Goal: Check status: Check status

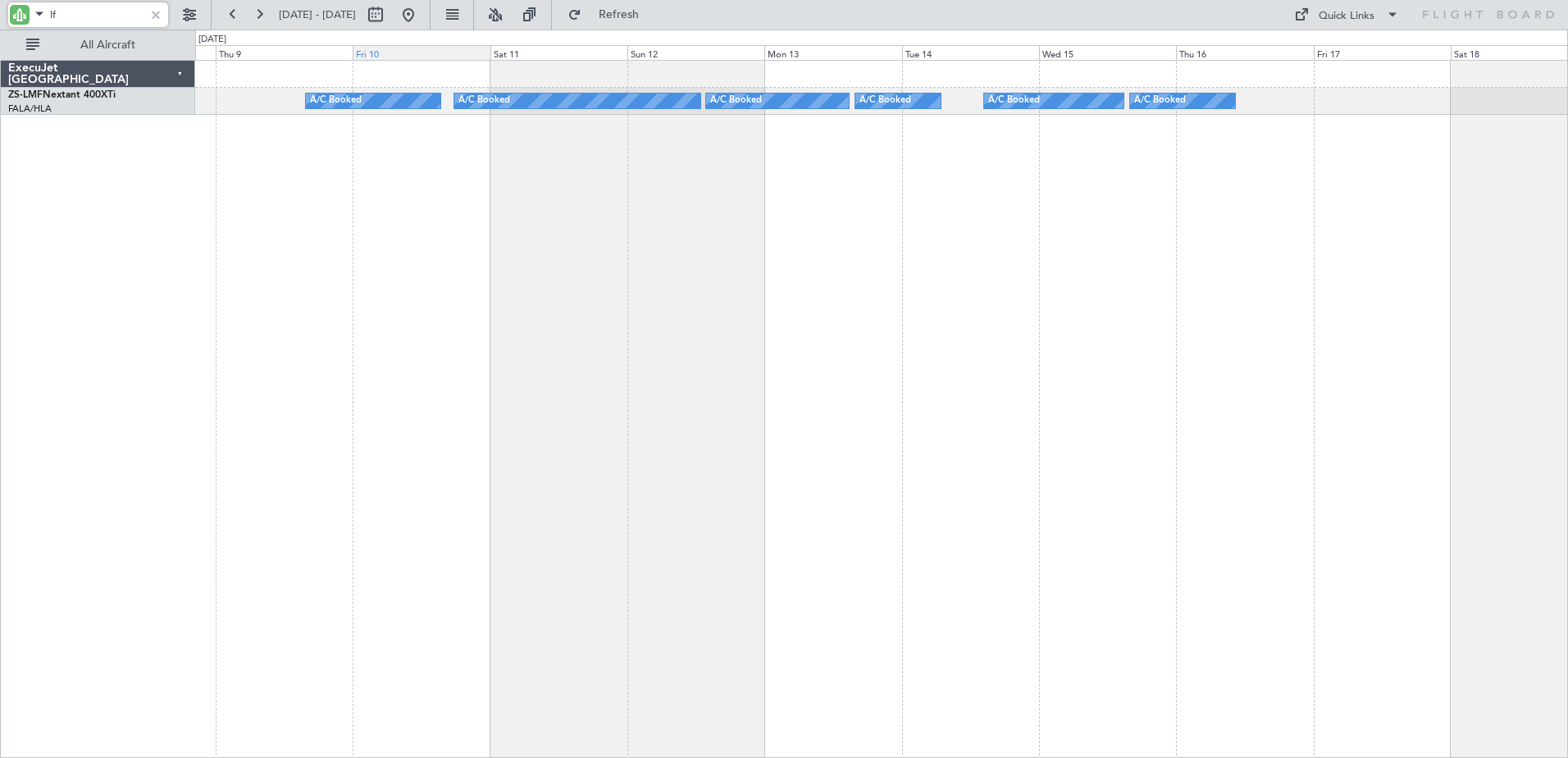
type input "f"
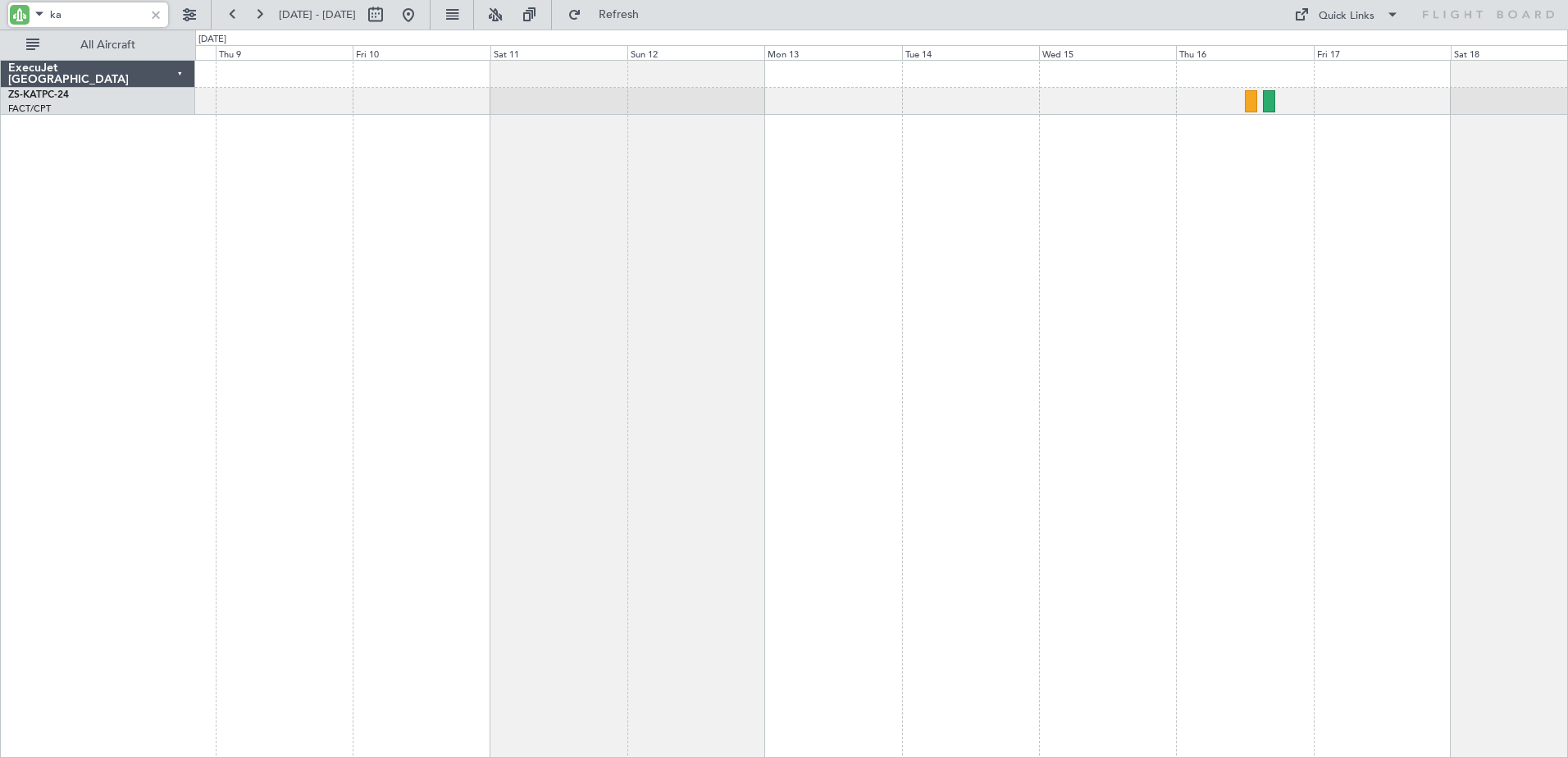
type input "k"
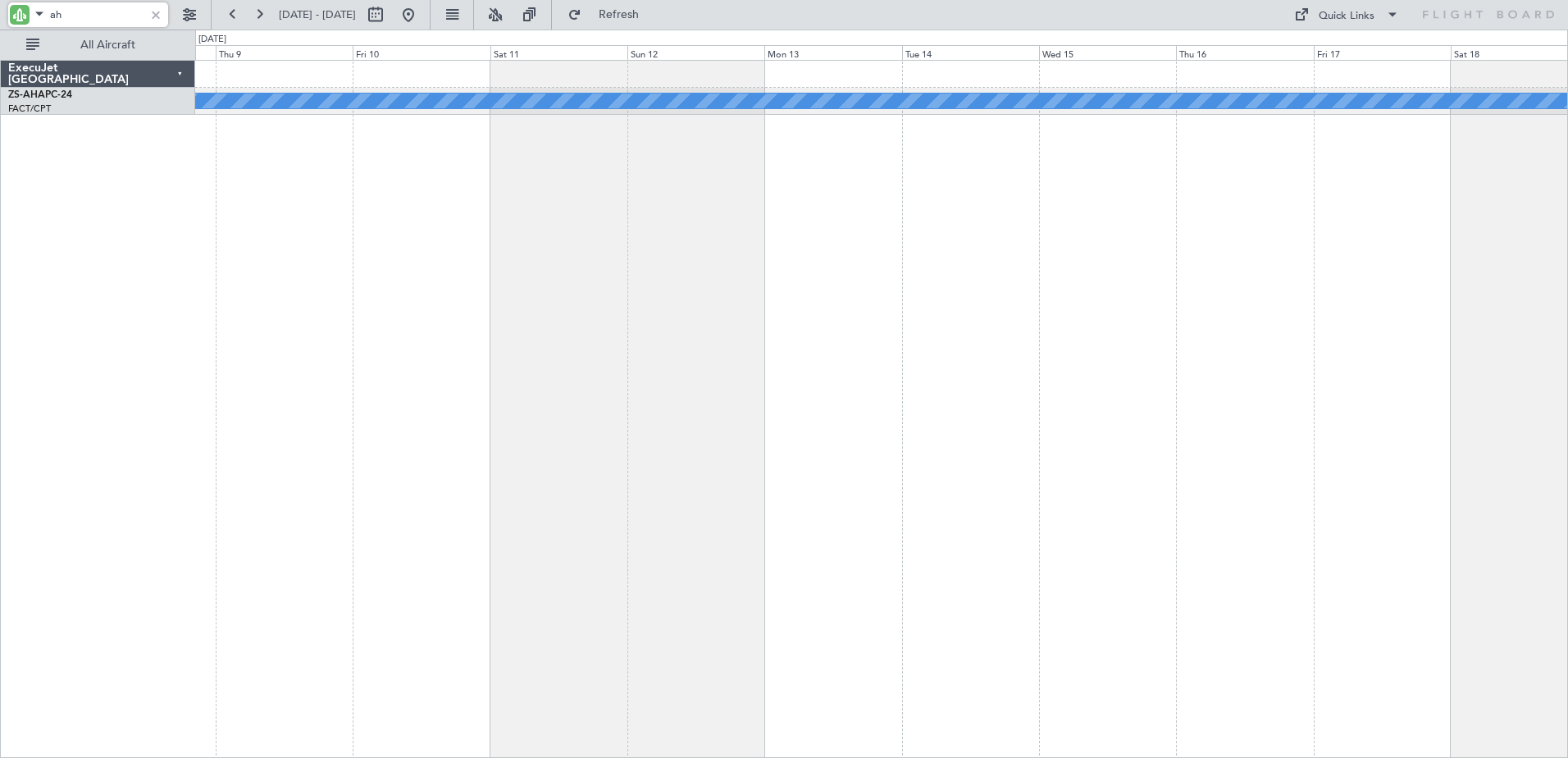
type input "a"
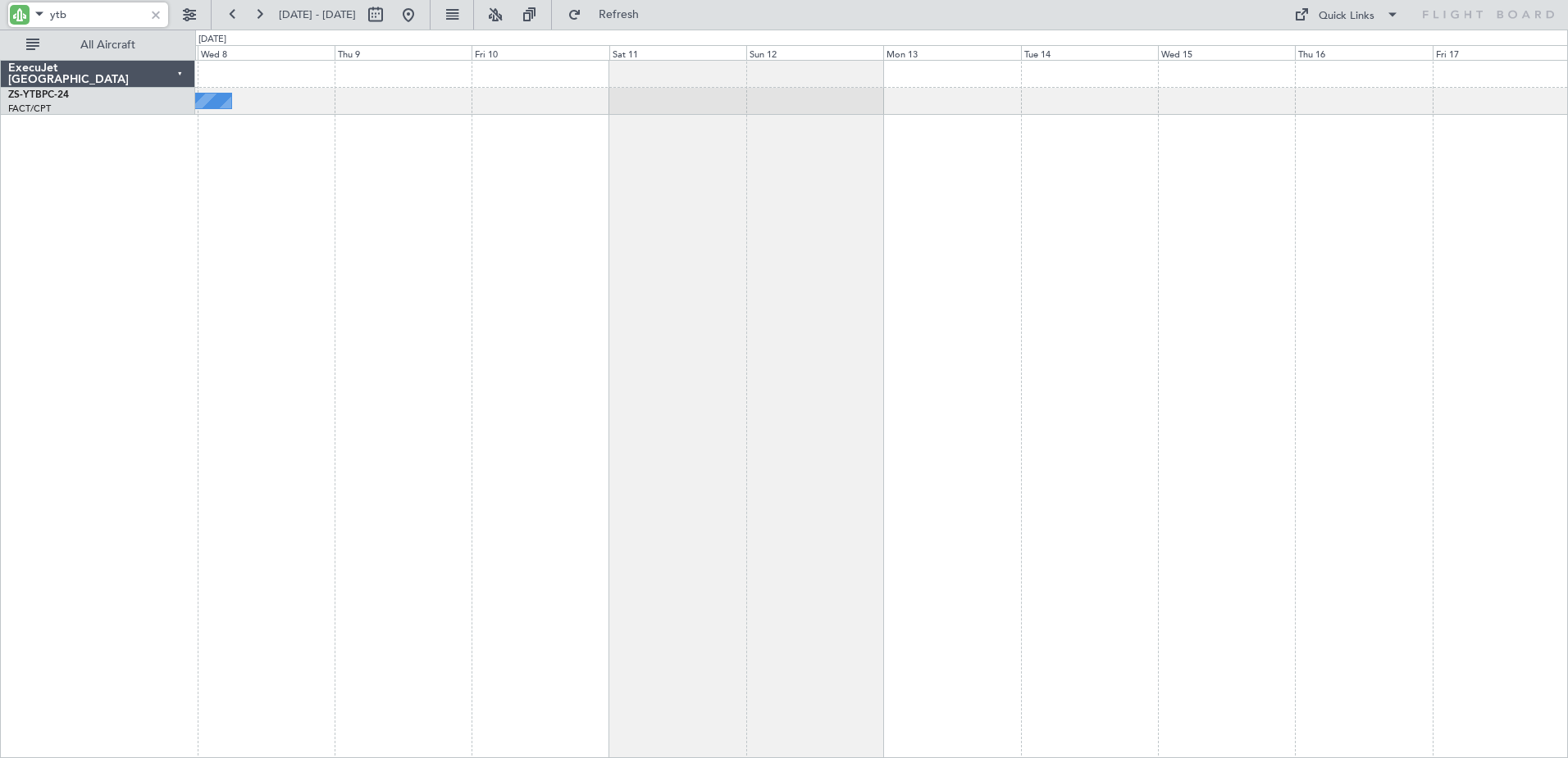
click at [438, 244] on div "A/C Booked" at bounding box center [881, 408] width 1373 height 698
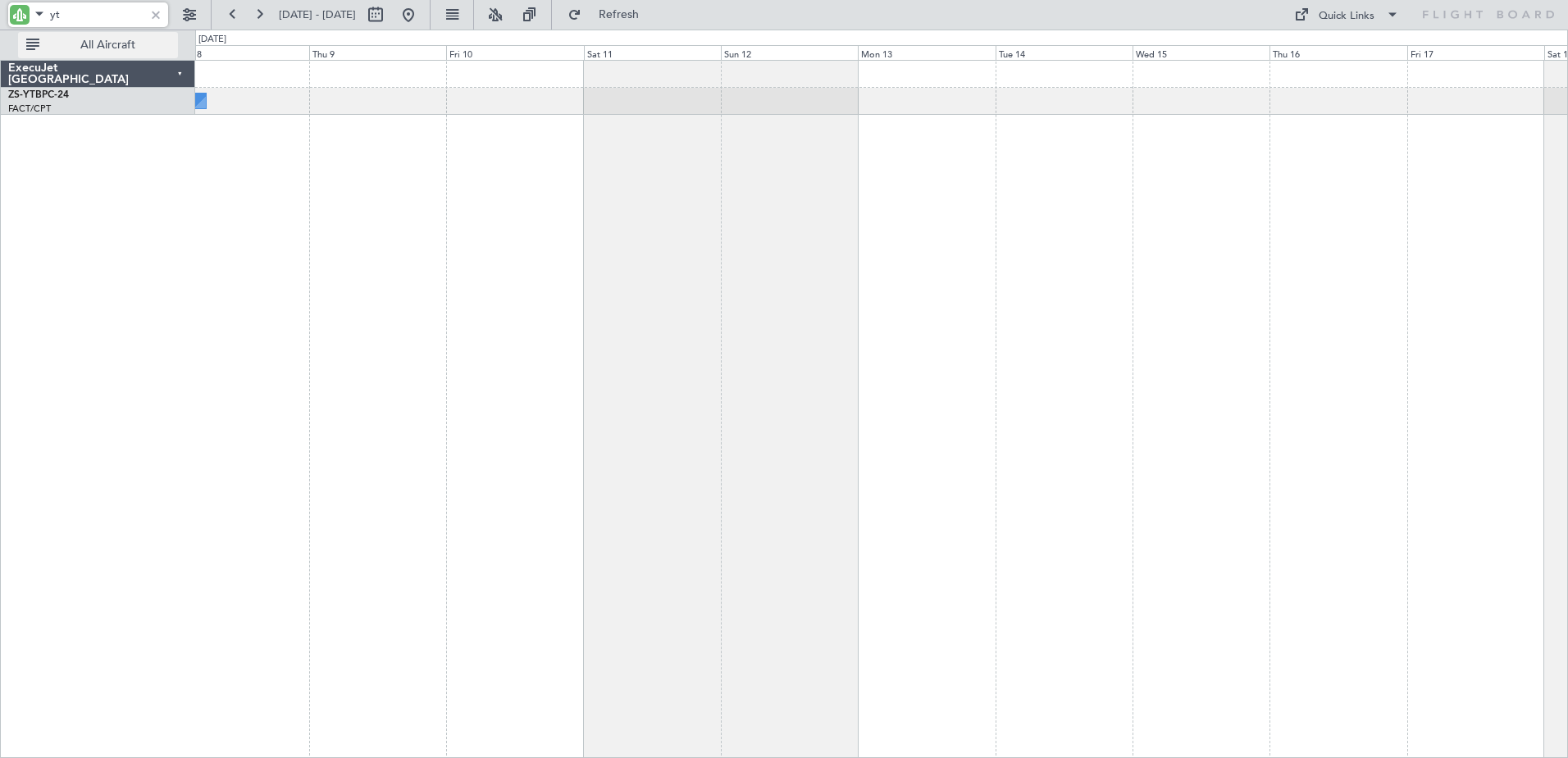
type input "y"
type input "d"
click at [501, 251] on div at bounding box center [881, 408] width 1373 height 698
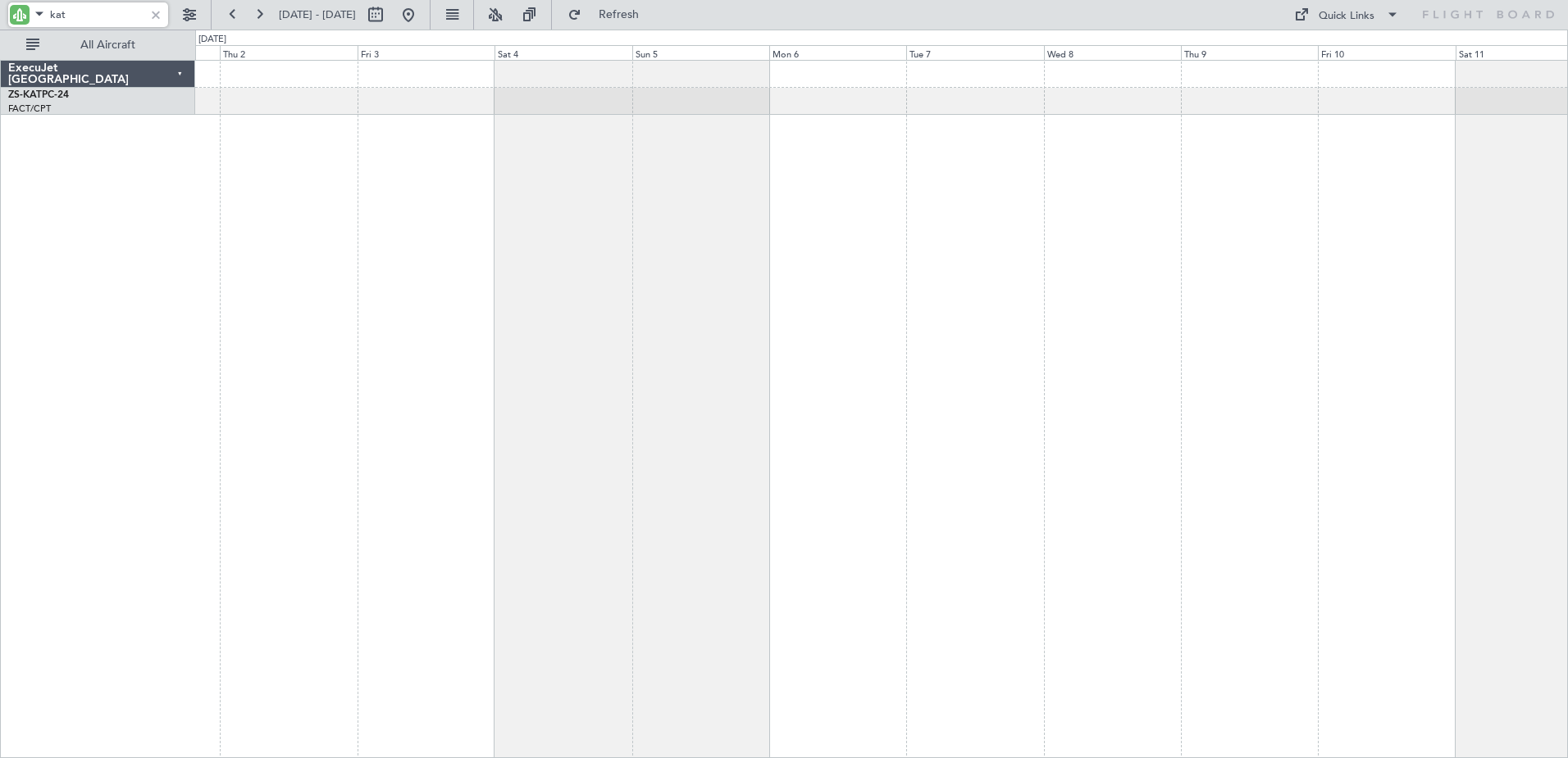
click at [1377, 299] on div at bounding box center [881, 408] width 1373 height 698
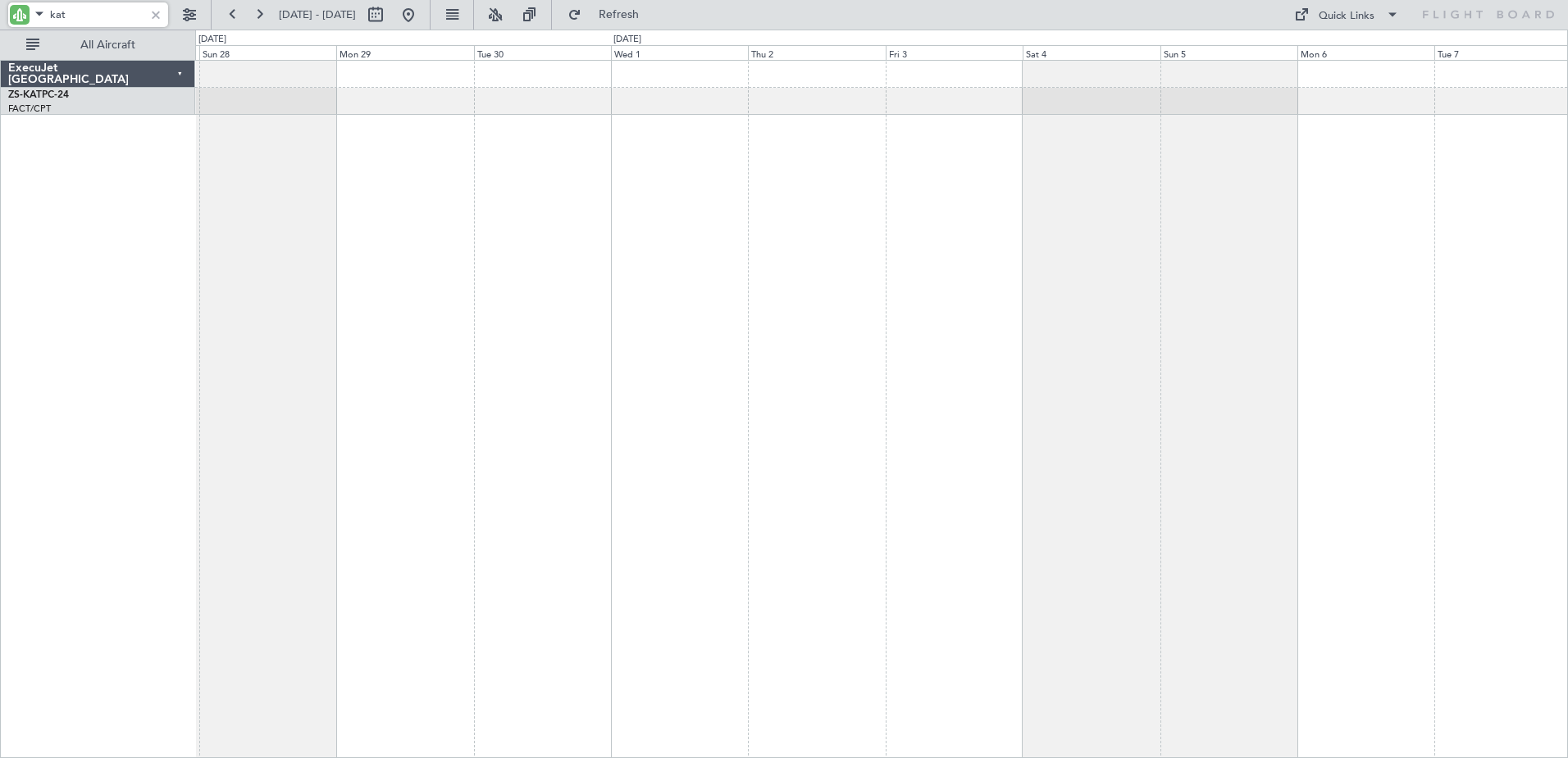
click at [1157, 329] on div at bounding box center [881, 408] width 1373 height 698
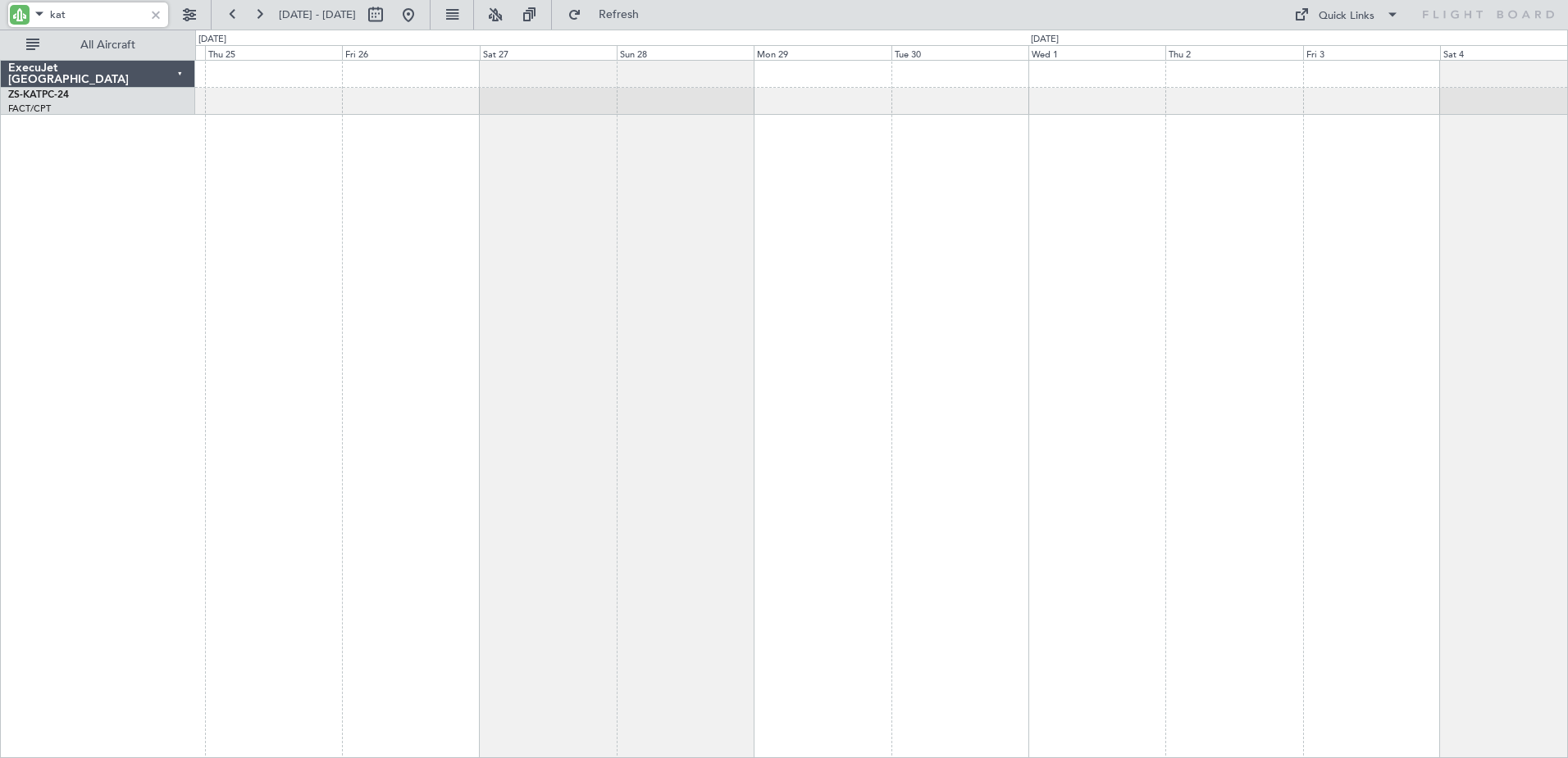
click at [978, 372] on div at bounding box center [881, 408] width 1373 height 698
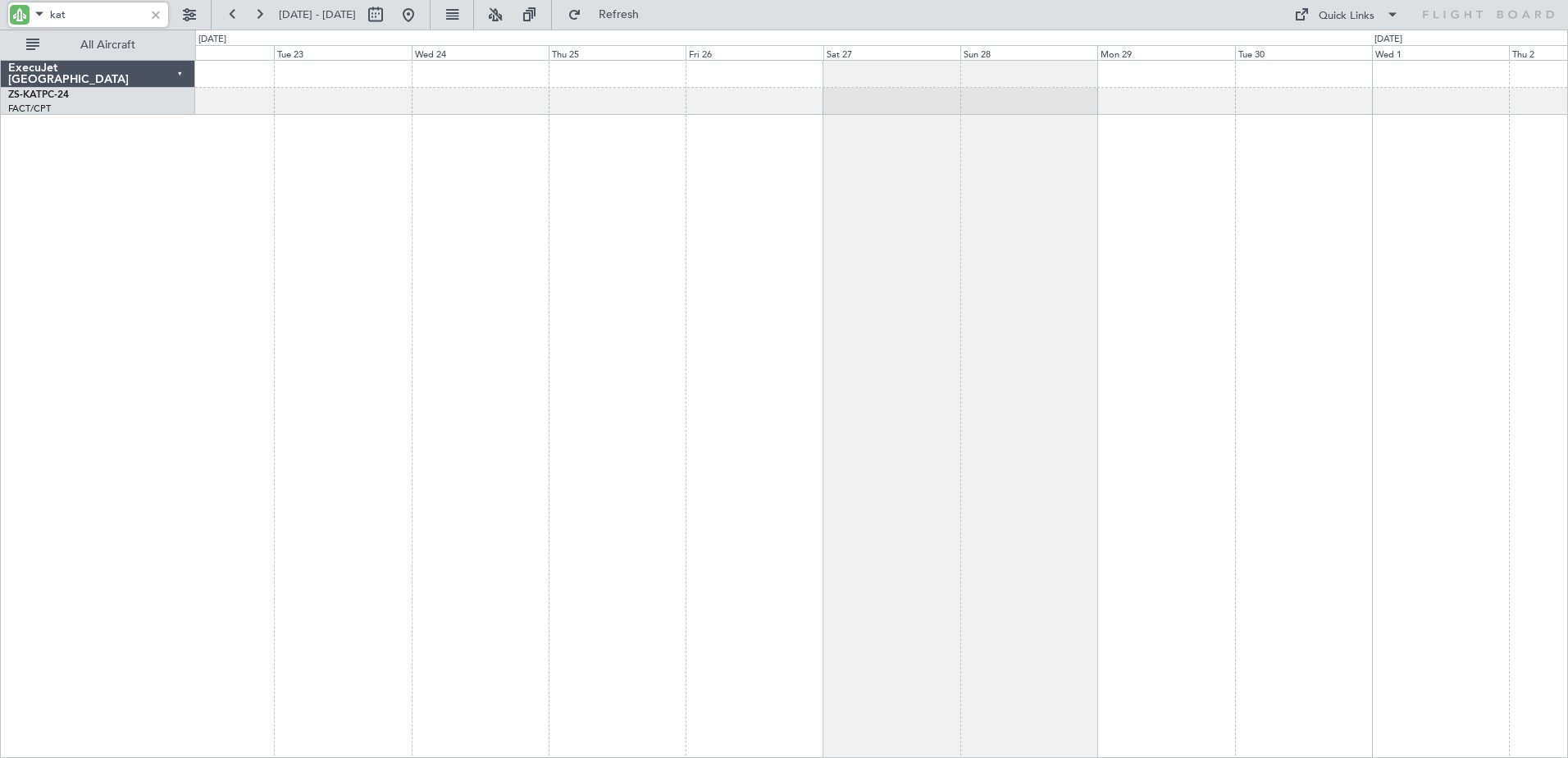
click at [801, 453] on div at bounding box center [881, 408] width 1373 height 698
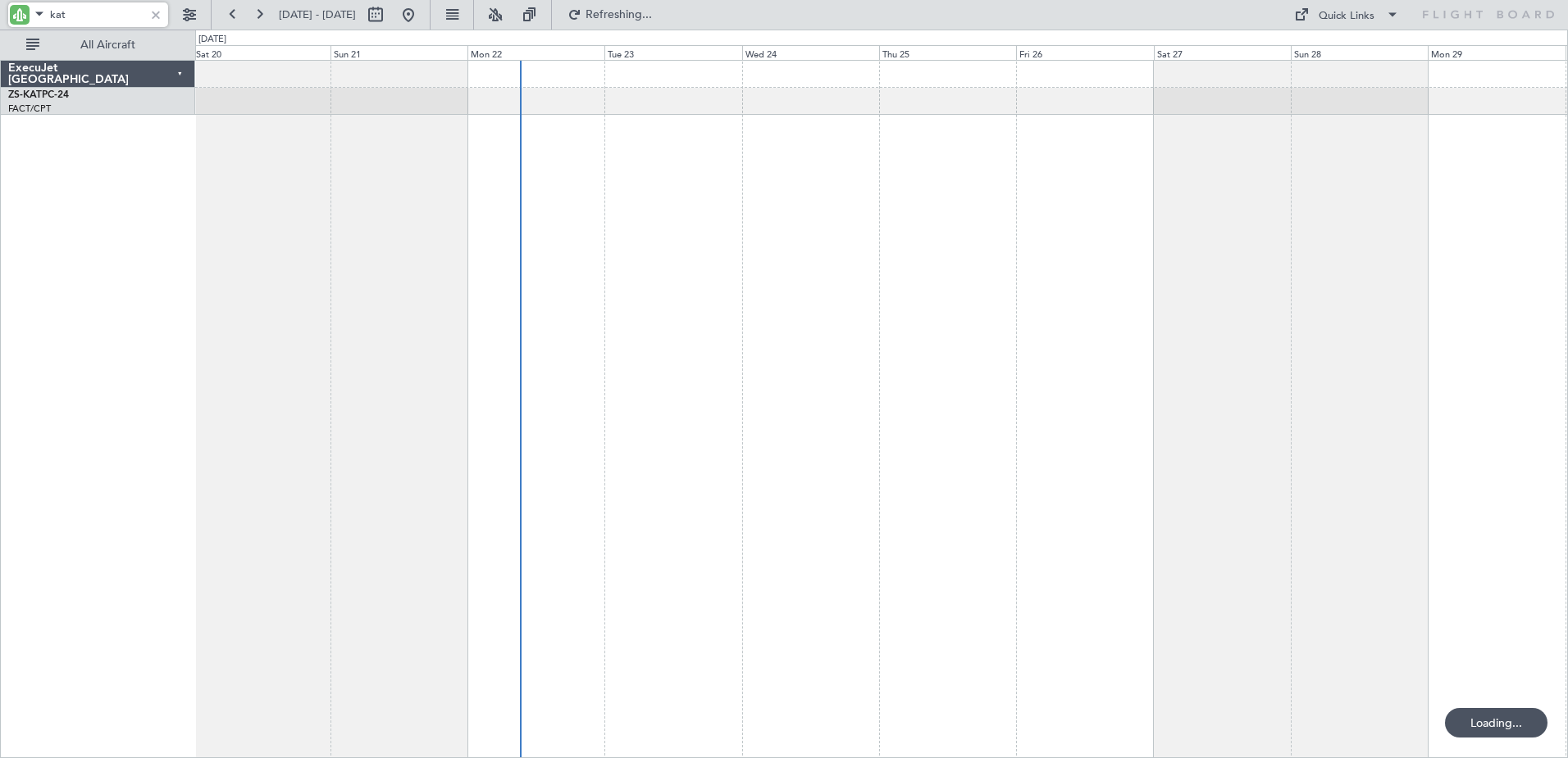
click at [822, 356] on div at bounding box center [881, 408] width 1373 height 698
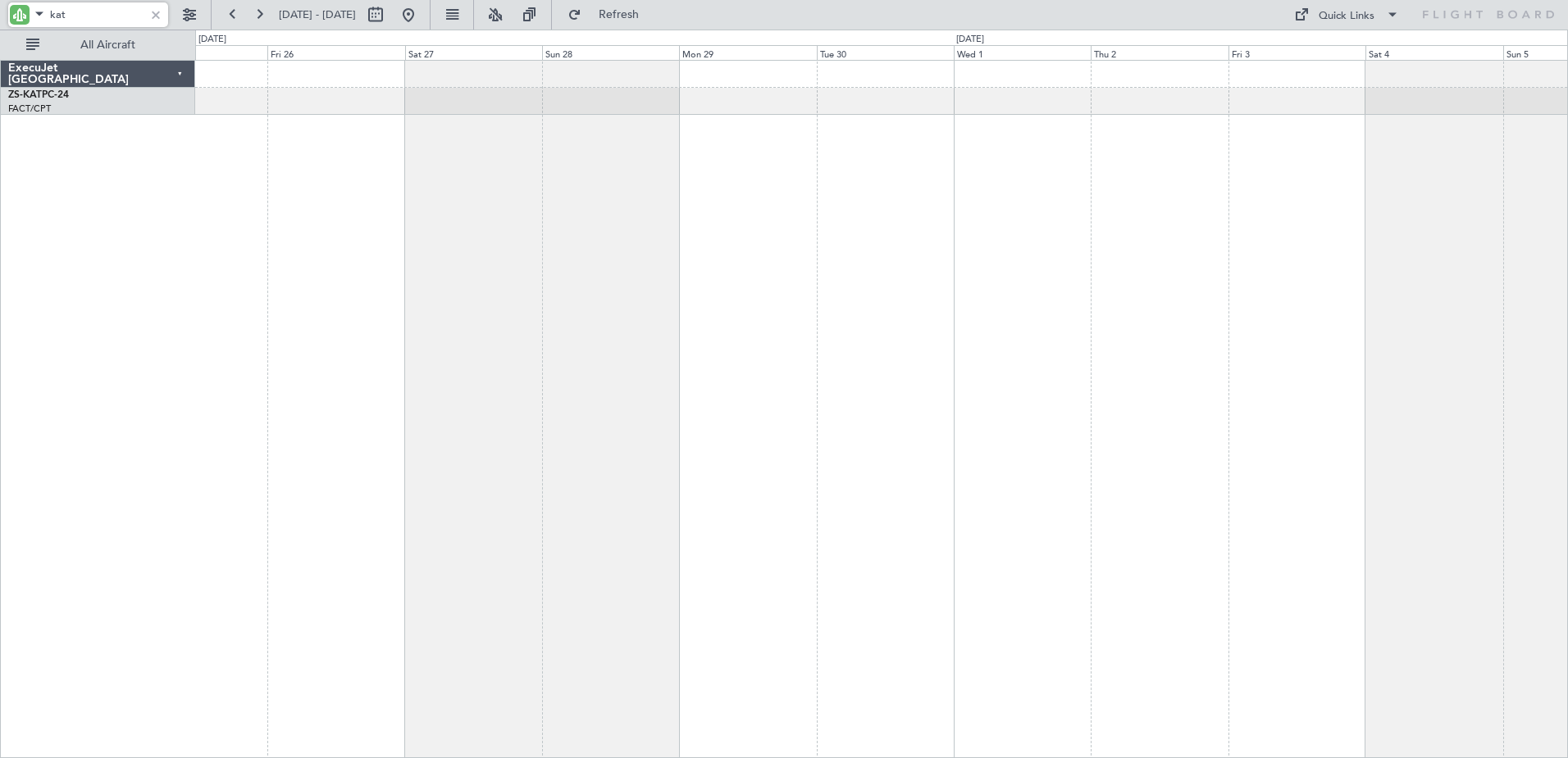
click at [204, 352] on div at bounding box center [881, 408] width 1373 height 698
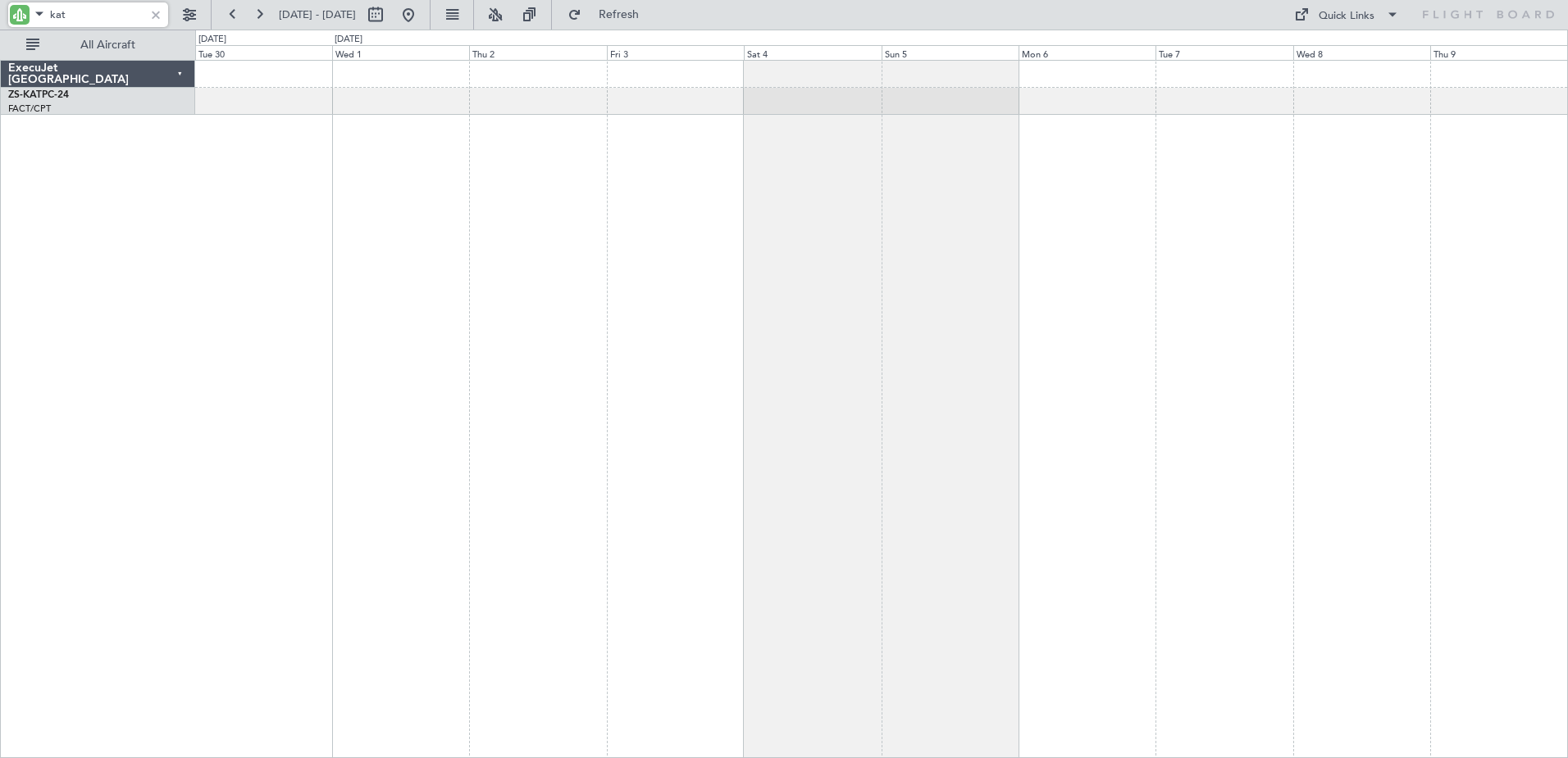
click at [499, 370] on div at bounding box center [881, 408] width 1373 height 698
type input "k"
click at [60, 11] on input "dla" at bounding box center [97, 14] width 94 height 25
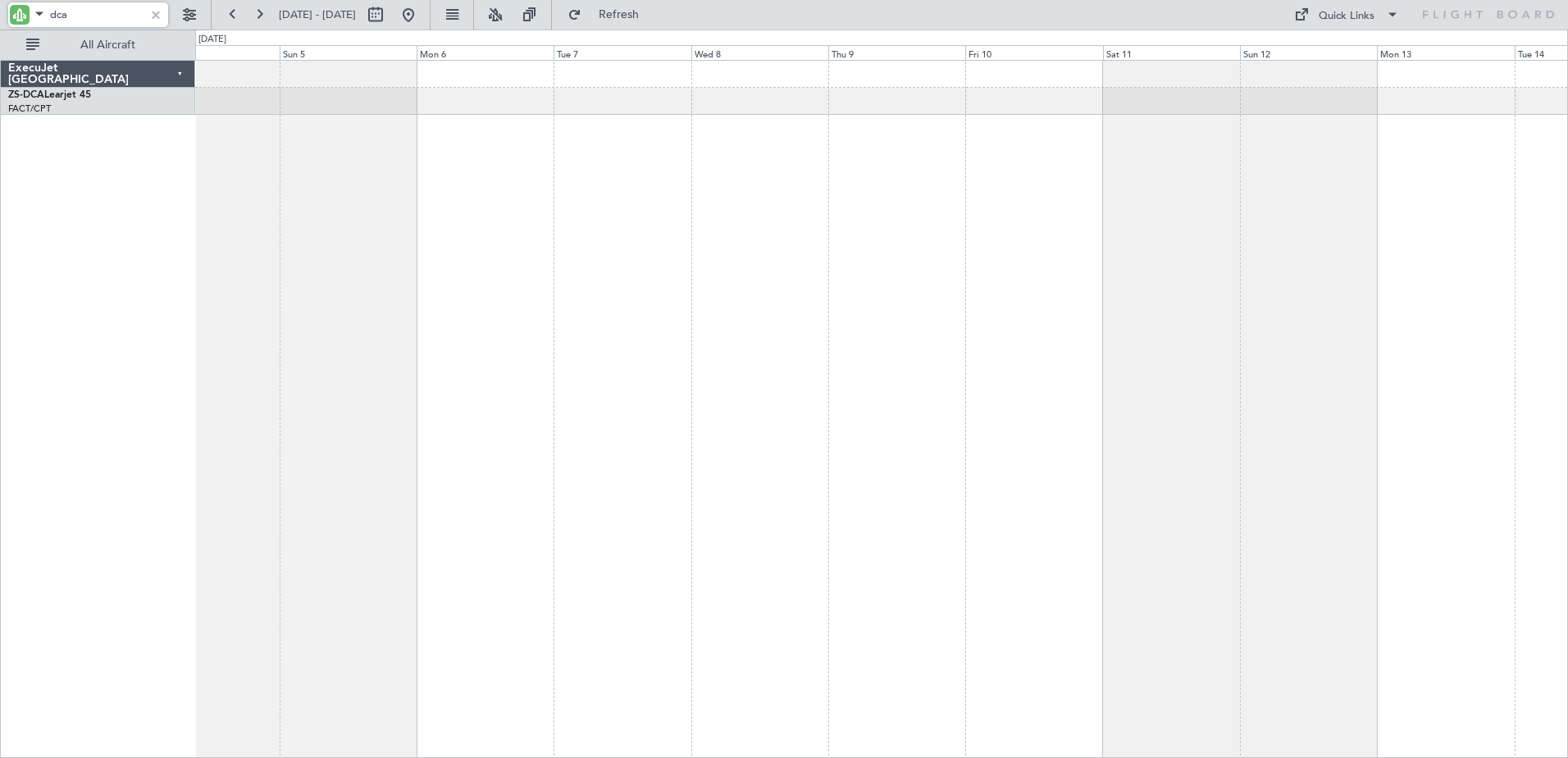
click at [892, 388] on div at bounding box center [881, 408] width 1373 height 698
type input "dca"
